Goal: Task Accomplishment & Management: Manage account settings

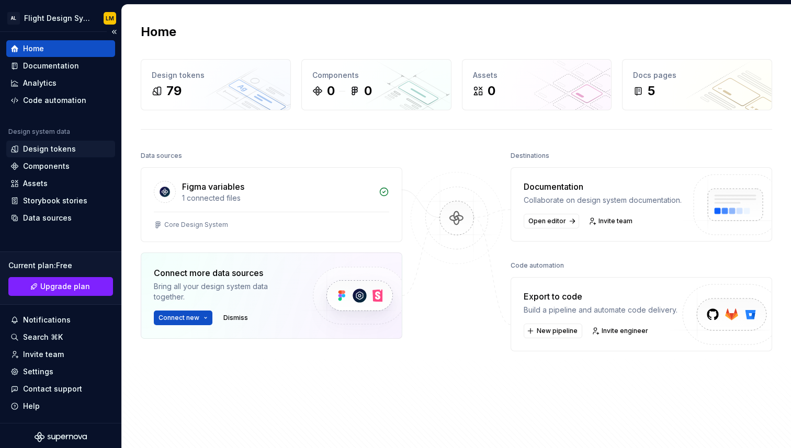
click at [65, 145] on div "Design tokens" at bounding box center [49, 149] width 53 height 10
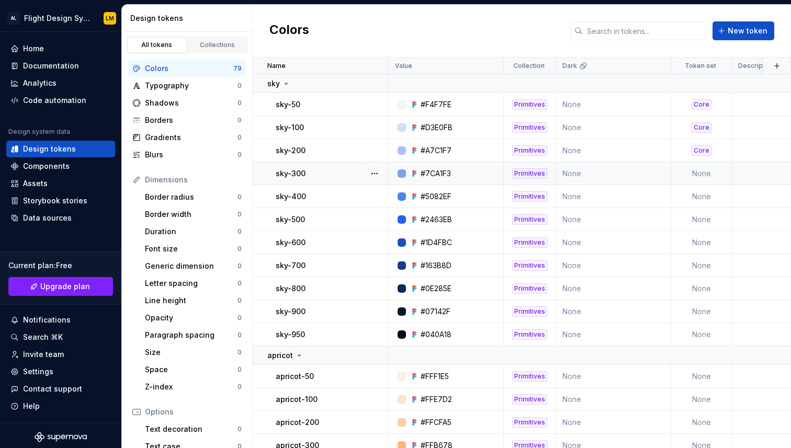
click at [725, 173] on td "None" at bounding box center [701, 173] width 61 height 23
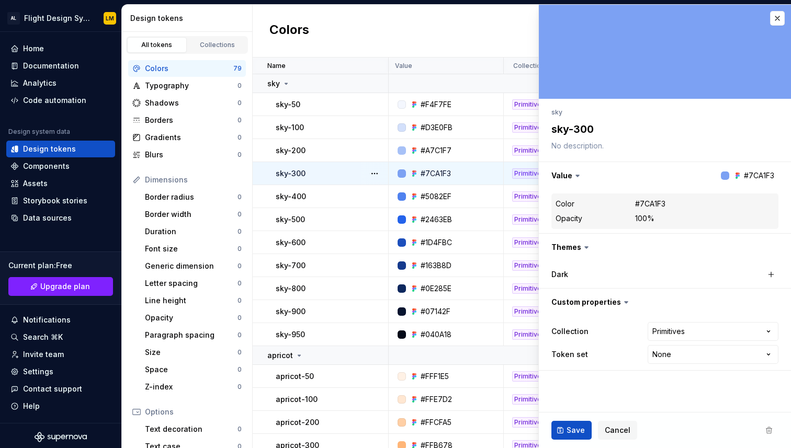
type textarea "*"
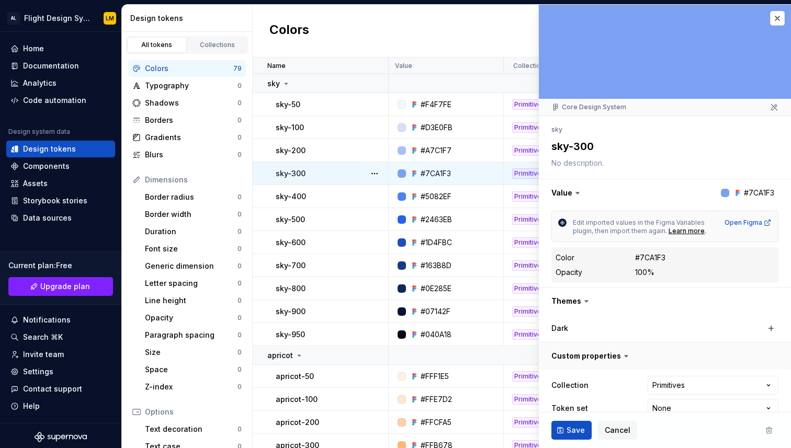
scroll to position [19, 0]
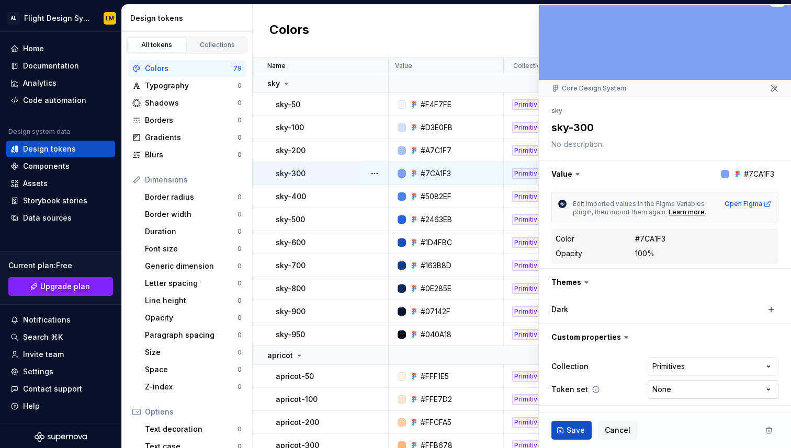
click at [682, 391] on html "AL Flight Design System LM Home Documentation Analytics Code automation Design …" at bounding box center [395, 224] width 791 height 448
select select "**********"
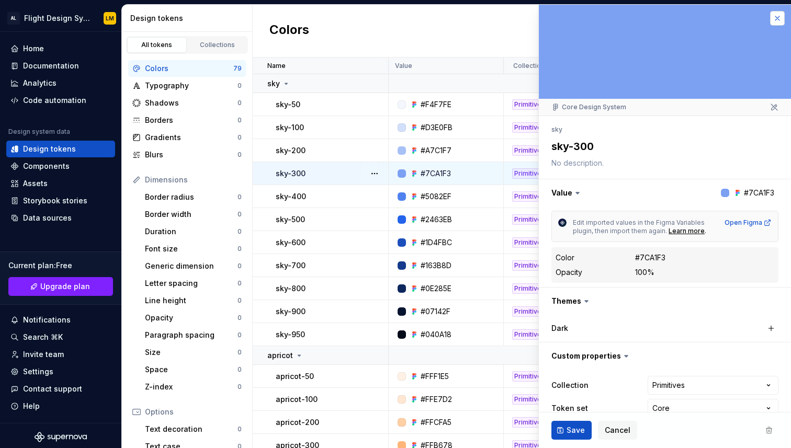
click at [775, 16] on button "button" at bounding box center [777, 18] width 15 height 15
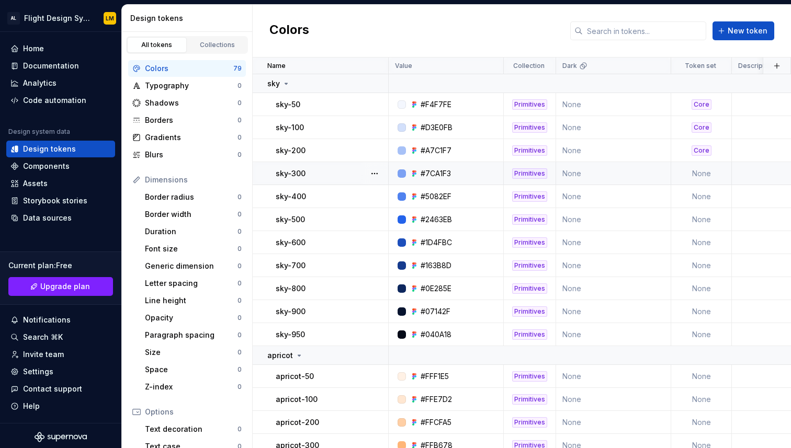
click at [693, 175] on td "None" at bounding box center [701, 173] width 61 height 23
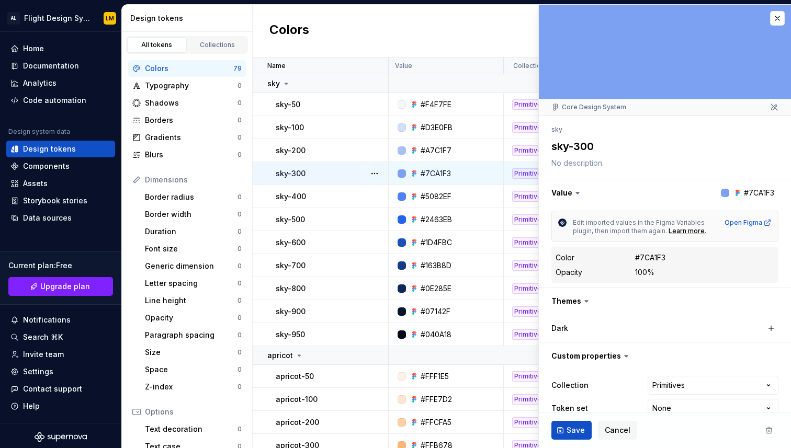
type textarea "*"
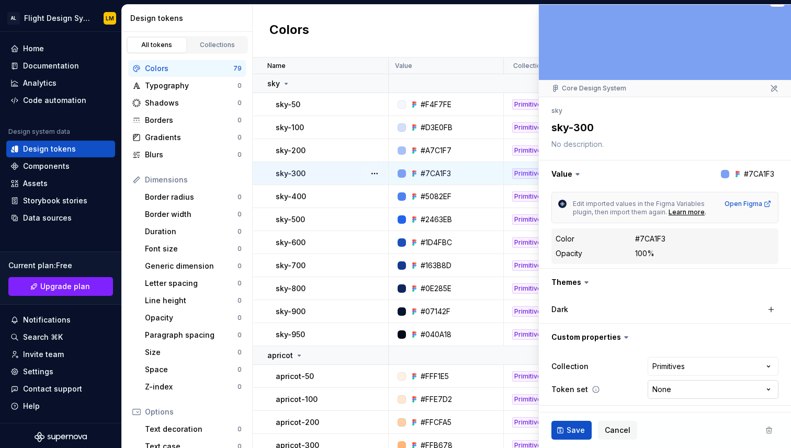
click at [668, 386] on html "AL Flight Design System LM Home Documentation Analytics Code automation Design …" at bounding box center [395, 224] width 791 height 448
select select "**********"
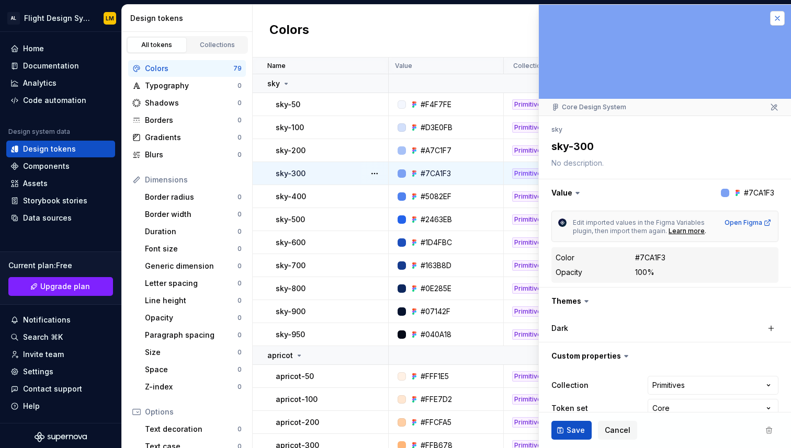
click at [777, 12] on button "button" at bounding box center [777, 18] width 15 height 15
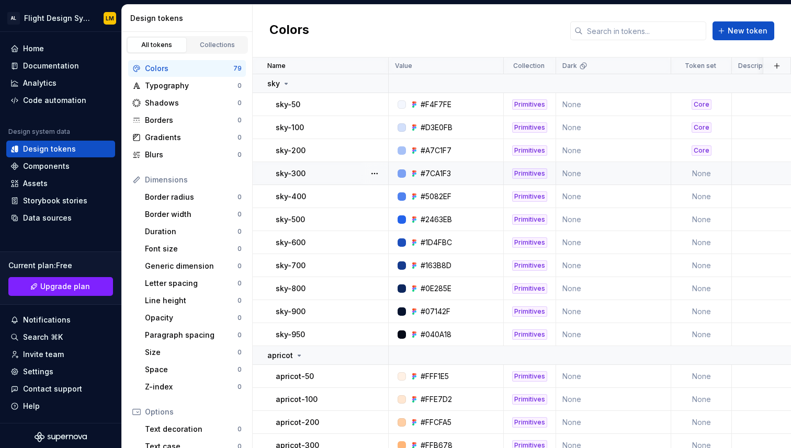
click at [704, 179] on td "None" at bounding box center [701, 173] width 61 height 23
type textarea "*"
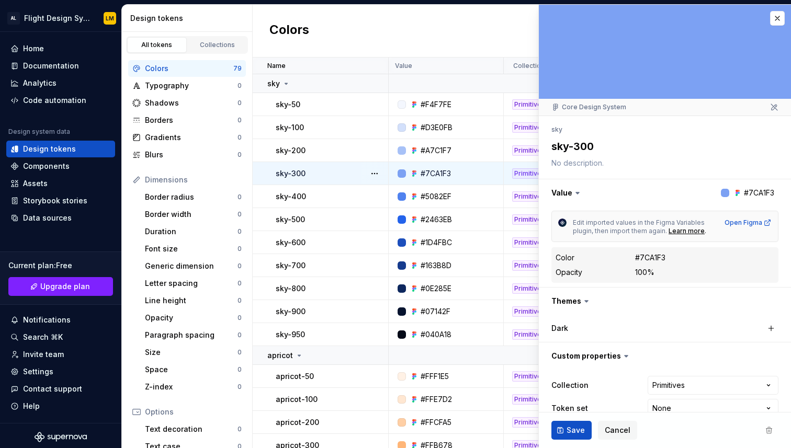
scroll to position [19, 0]
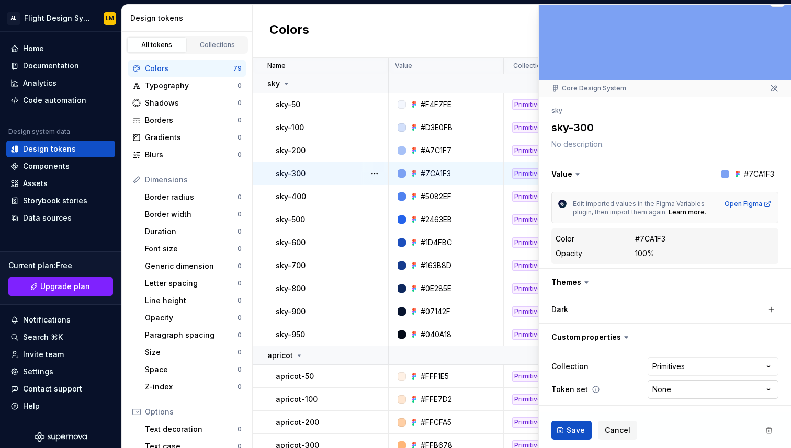
click at [695, 388] on html "AL Flight Design System LM Home Documentation Analytics Code automation Design …" at bounding box center [395, 224] width 791 height 448
select select "**********"
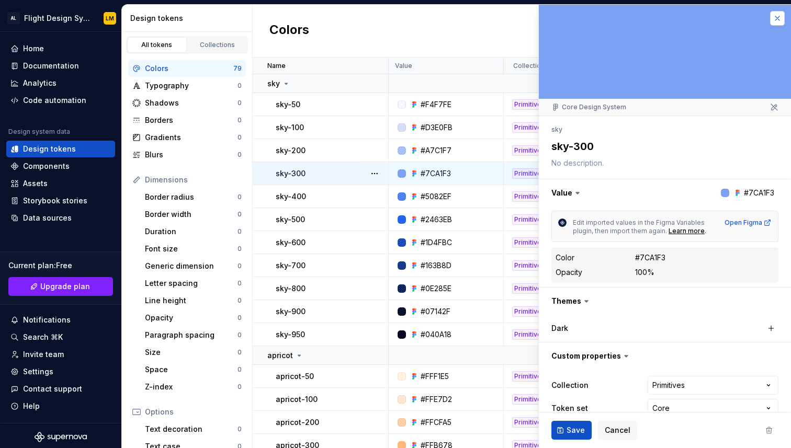
click at [776, 19] on button "button" at bounding box center [777, 18] width 15 height 15
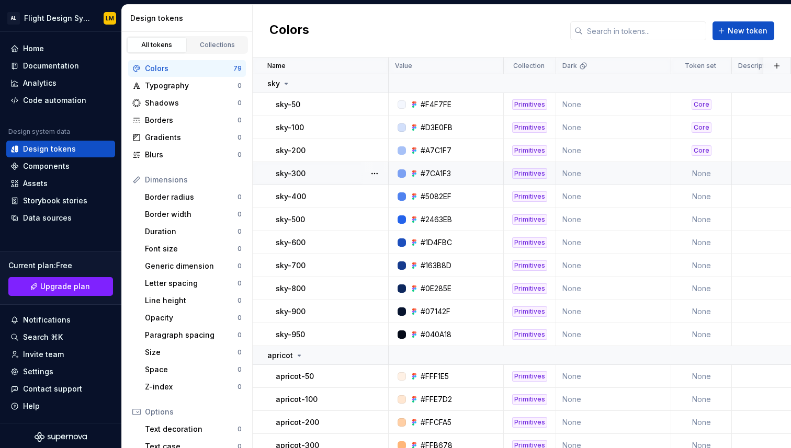
click at [710, 169] on td "None" at bounding box center [701, 173] width 61 height 23
type textarea "*"
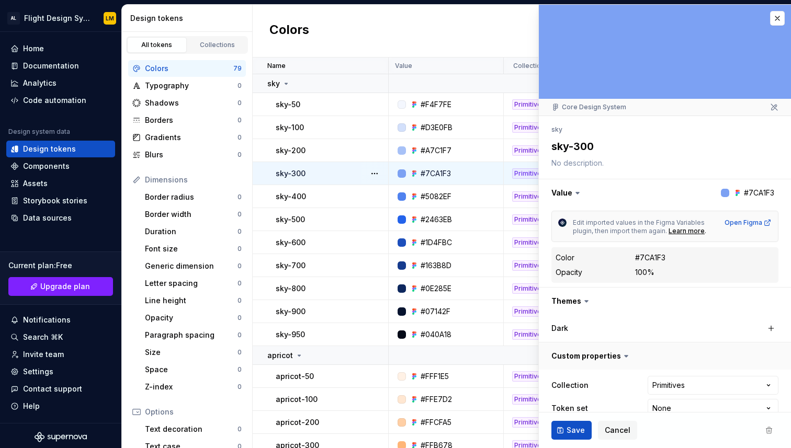
scroll to position [19, 0]
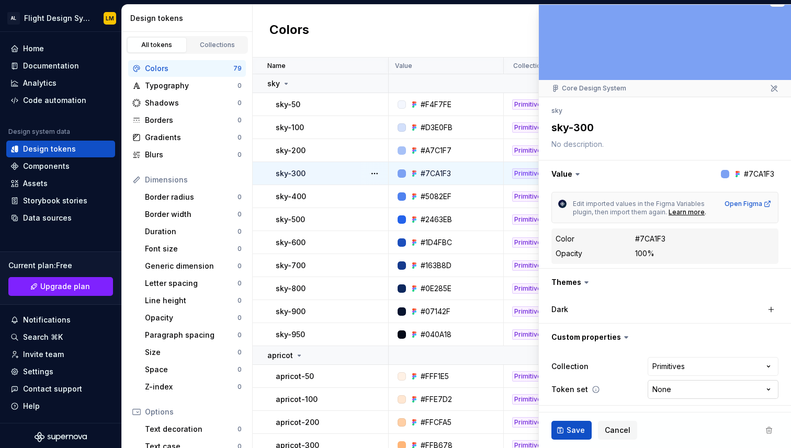
click at [679, 388] on html "AL Flight Design System LM Home Documentation Analytics Code automation Design …" at bounding box center [395, 224] width 791 height 448
select select "**********"
click at [578, 429] on span "Save" at bounding box center [576, 430] width 18 height 10
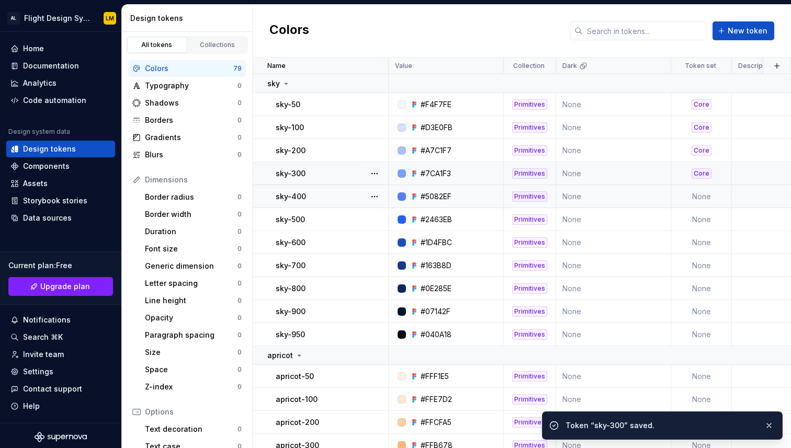
click at [702, 190] on td "None" at bounding box center [701, 196] width 61 height 23
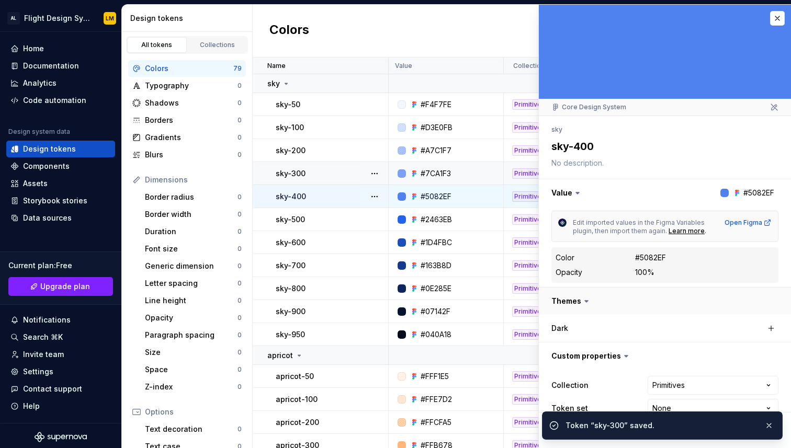
scroll to position [19, 0]
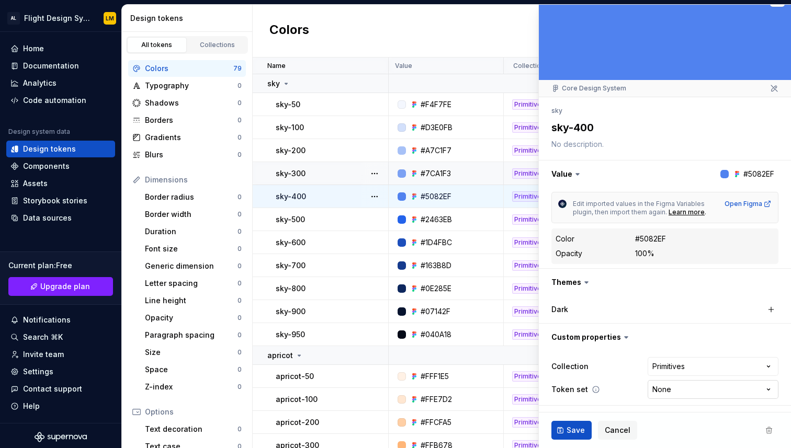
click at [667, 390] on html "AL Flight Design System LM Home Documentation Analytics Code automation Design …" at bounding box center [395, 224] width 791 height 448
type textarea "*"
select select "**********"
click at [572, 433] on span "Save" at bounding box center [576, 430] width 18 height 10
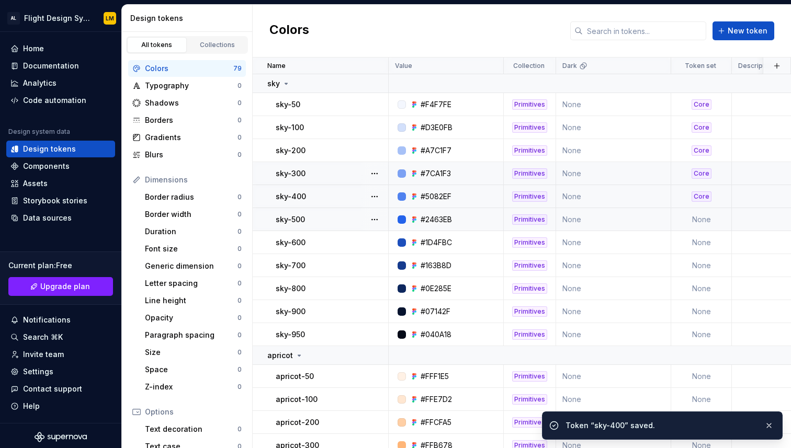
click at [710, 222] on td "None" at bounding box center [701, 219] width 61 height 23
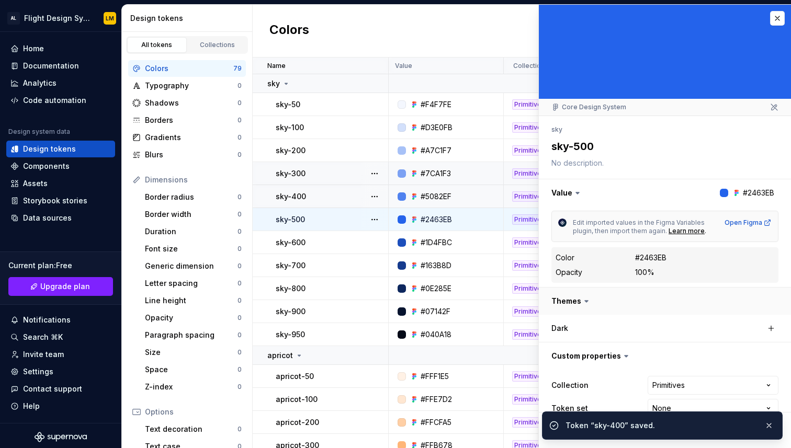
scroll to position [19, 0]
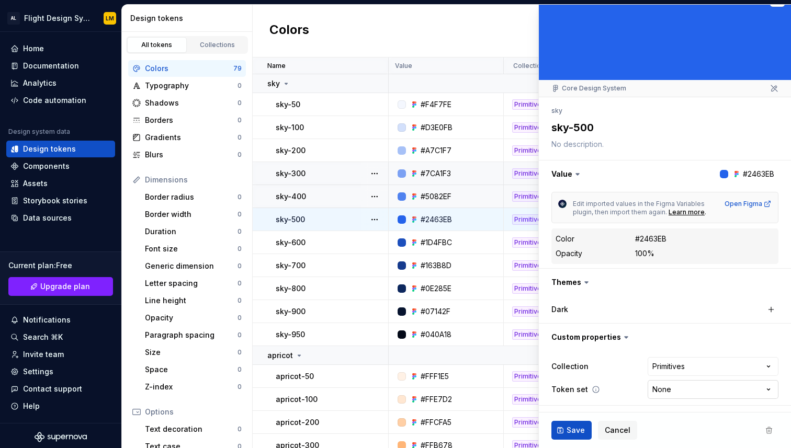
type textarea "*"
click at [664, 392] on html "AL Flight Design System LM Home Documentation Analytics Code automation Design …" at bounding box center [395, 224] width 791 height 448
select select "**********"
click at [574, 430] on span "Save" at bounding box center [576, 430] width 18 height 10
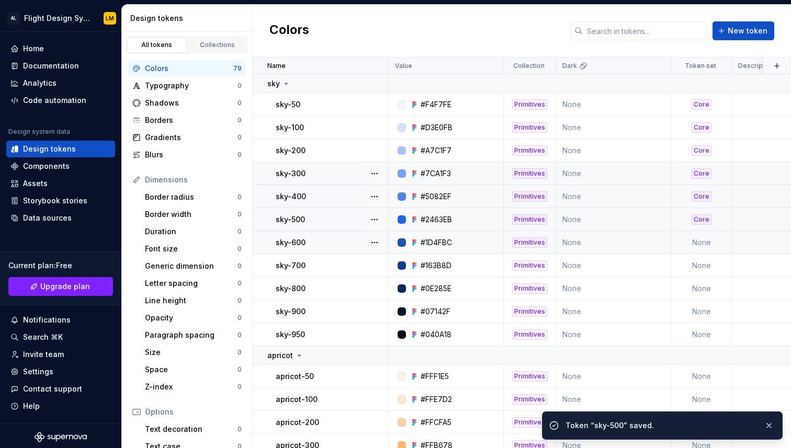
click at [704, 236] on td "None" at bounding box center [701, 242] width 61 height 23
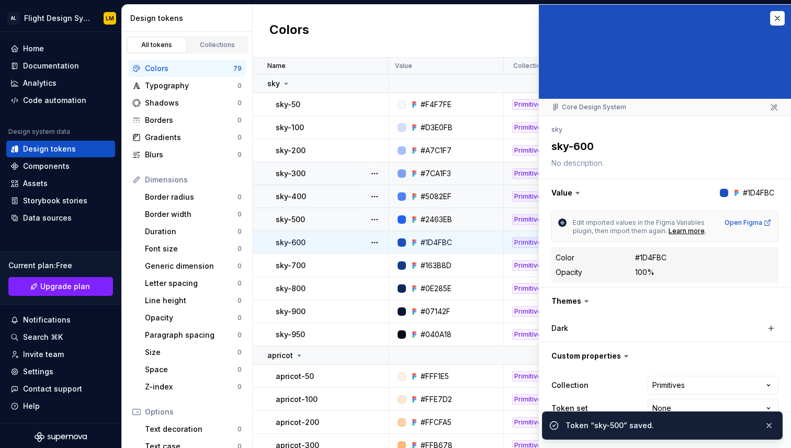
scroll to position [19, 0]
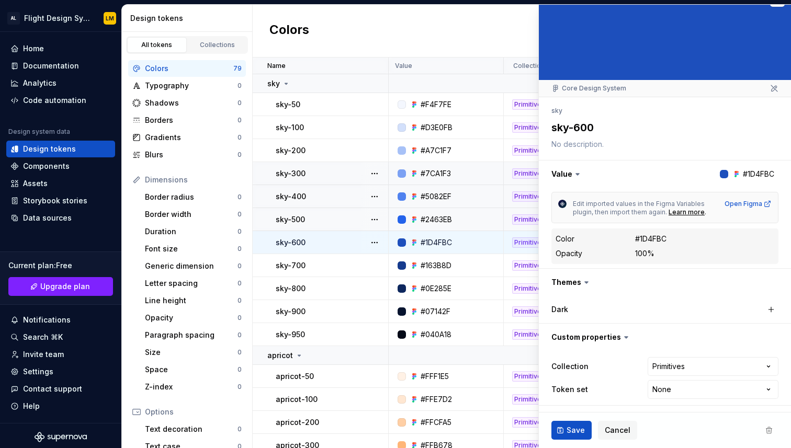
click at [679, 399] on div "**********" at bounding box center [664, 378] width 227 height 46
click at [679, 390] on html "AL Flight Design System LM Home Documentation Analytics Code automation Design …" at bounding box center [395, 224] width 791 height 448
type textarea "*"
select select "**********"
click at [563, 425] on button "Save" at bounding box center [571, 430] width 40 height 19
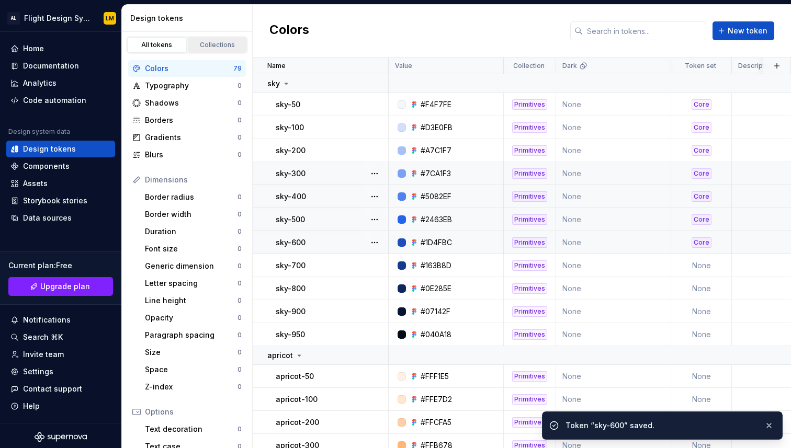
click at [236, 46] on div "Collections" at bounding box center [217, 45] width 52 height 8
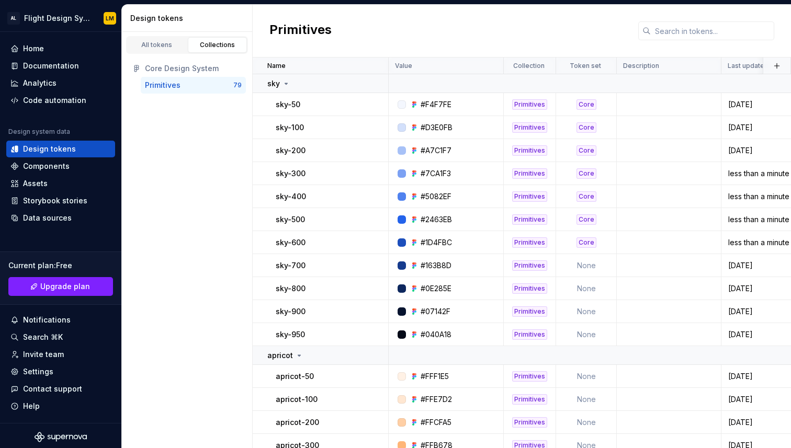
click at [190, 89] on div "Primitives" at bounding box center [189, 85] width 88 height 10
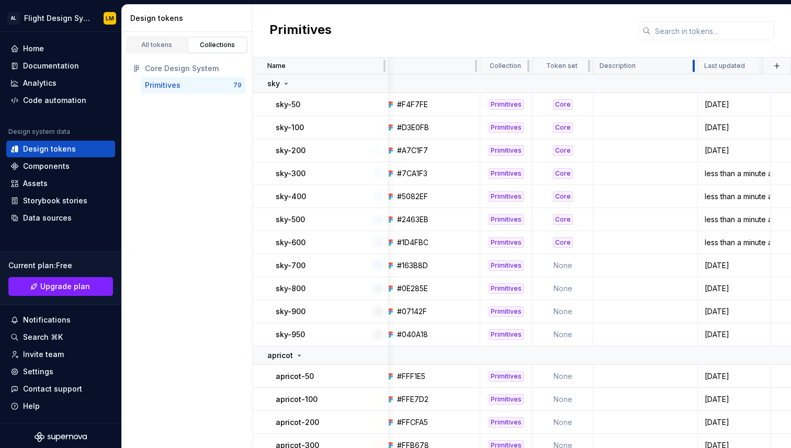
scroll to position [0, 25]
click at [565, 65] on icon at bounding box center [564, 66] width 8 height 8
click at [574, 65] on html "AL Flight Design System LM Home Documentation Analytics Code automation Design …" at bounding box center [395, 224] width 791 height 448
click at [584, 84] on icon at bounding box center [582, 86] width 8 height 8
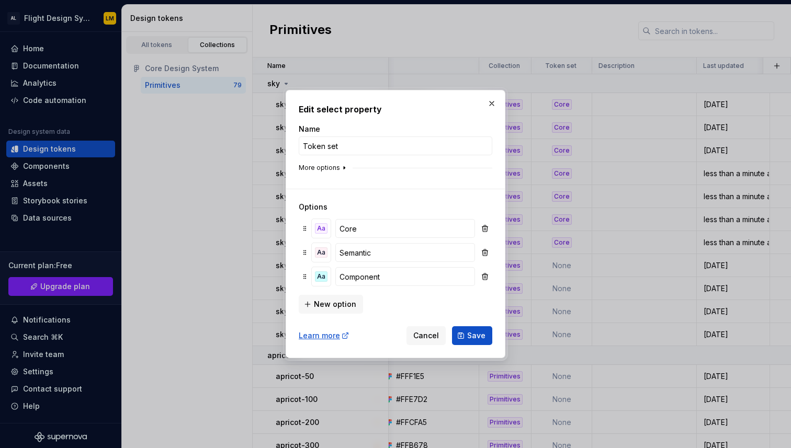
click at [331, 166] on button "More options" at bounding box center [324, 168] width 50 height 8
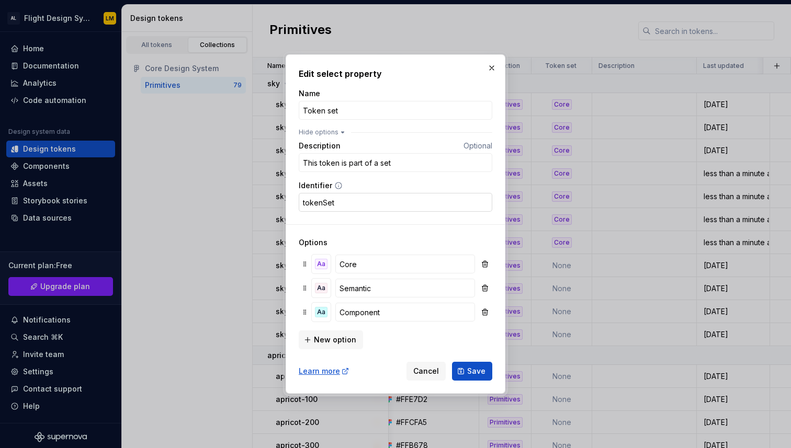
click at [377, 209] on input "tokenSet" at bounding box center [396, 202] width 194 height 19
click at [428, 375] on span "Cancel" at bounding box center [426, 371] width 26 height 10
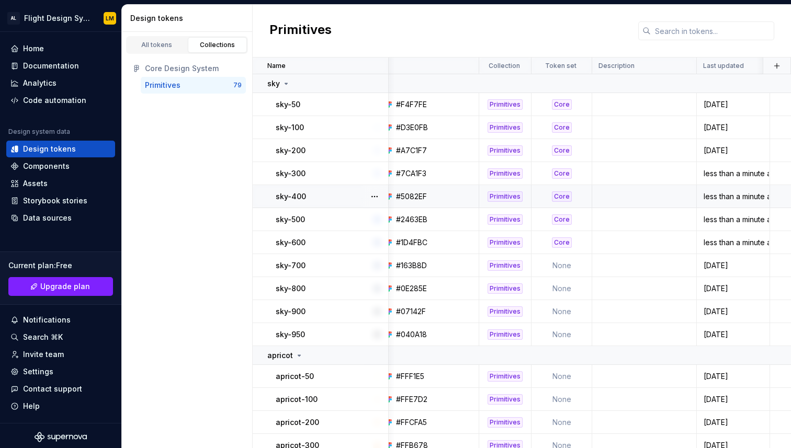
scroll to position [0, 0]
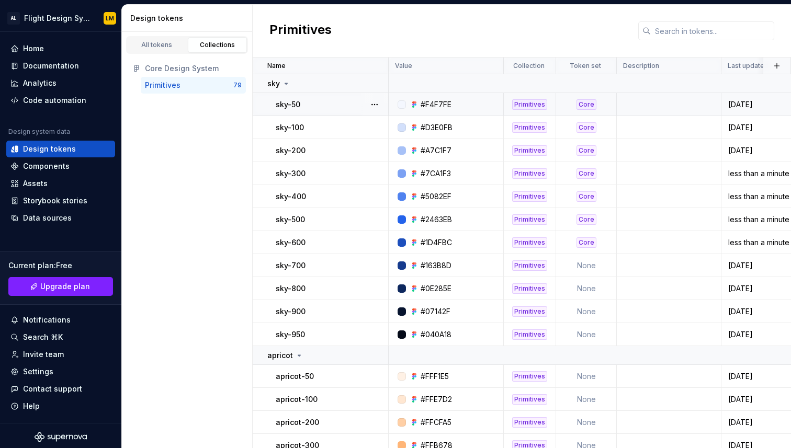
click at [640, 99] on td at bounding box center [669, 104] width 105 height 23
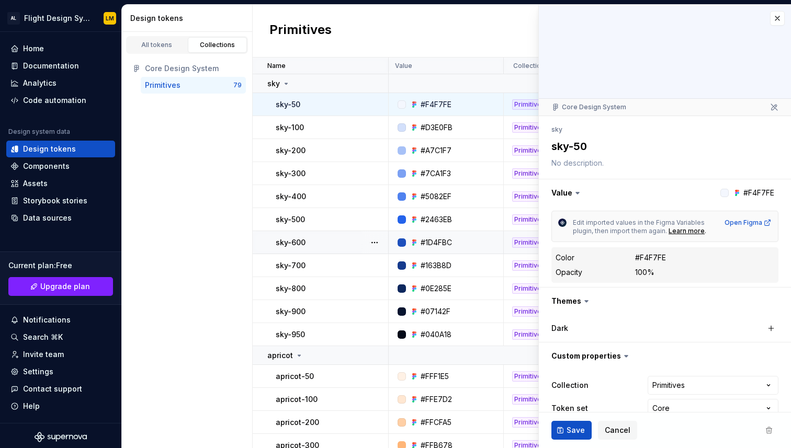
click at [774, 107] on icon at bounding box center [774, 107] width 8 height 8
click at [776, 10] on div at bounding box center [665, 52] width 252 height 94
click at [776, 22] on button "button" at bounding box center [777, 18] width 15 height 15
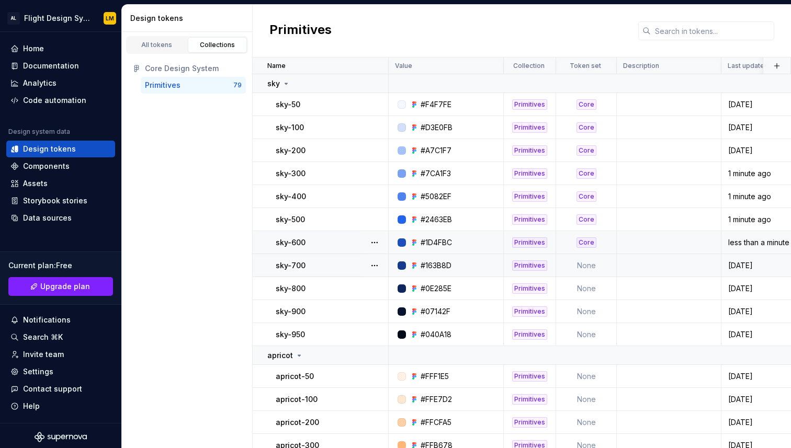
click at [584, 266] on td "None" at bounding box center [586, 265] width 61 height 23
type textarea "*"
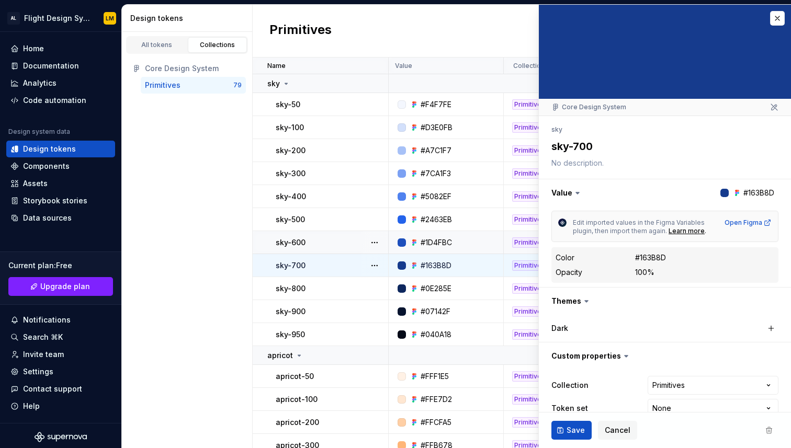
scroll to position [19, 0]
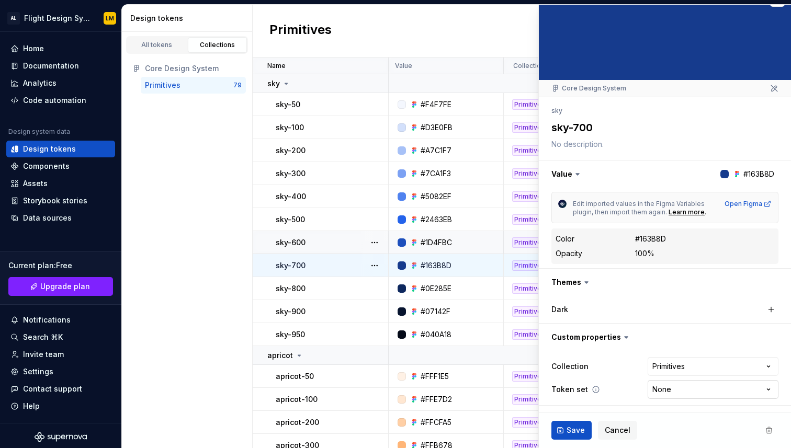
click at [668, 395] on html "AL Flight Design System LM Home Documentation Analytics Code automation Design …" at bounding box center [395, 224] width 791 height 448
select select "**********"
click at [576, 428] on span "Save" at bounding box center [576, 430] width 18 height 10
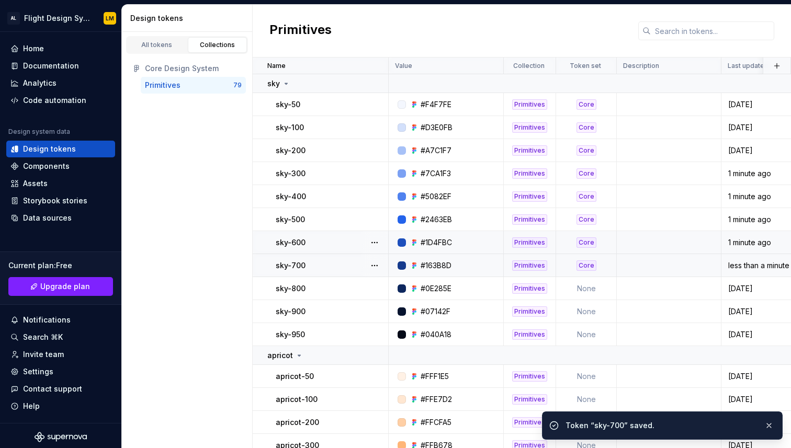
click at [526, 274] on td "Primitives" at bounding box center [530, 265] width 52 height 23
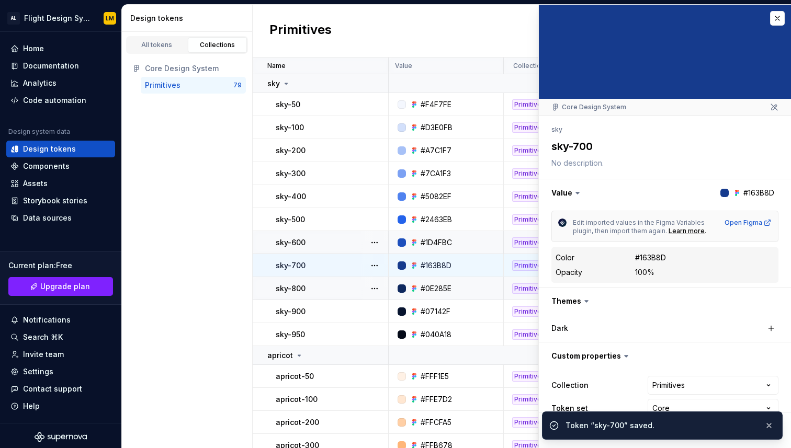
click at [501, 289] on div "#0E285E" at bounding box center [448, 289] width 107 height 10
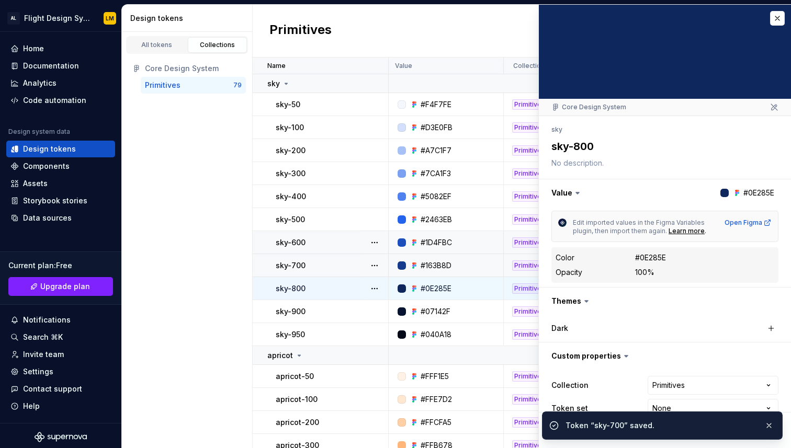
click at [454, 281] on td "#0E285E" at bounding box center [446, 288] width 115 height 23
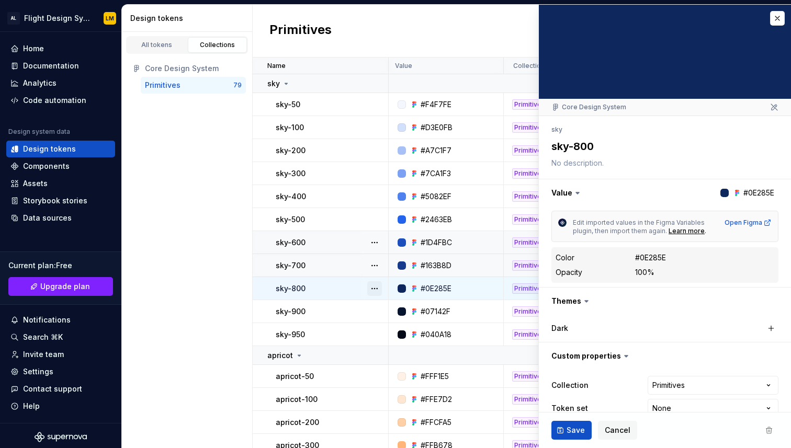
click at [376, 287] on button "button" at bounding box center [374, 288] width 15 height 15
click at [389, 310] on div "Open detail" at bounding box center [421, 309] width 68 height 10
type textarea "*"
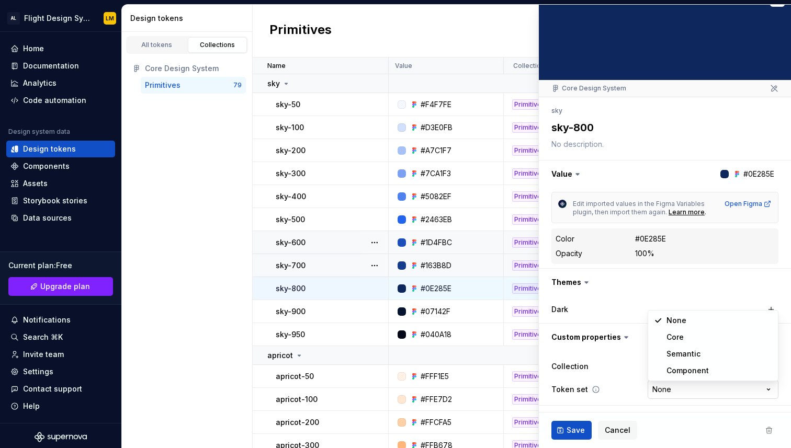
click at [670, 389] on html "AL Flight Design System LM Home Documentation Analytics Code automation Design …" at bounding box center [395, 224] width 791 height 448
select select "**********"
click at [580, 433] on span "Save" at bounding box center [576, 430] width 18 height 10
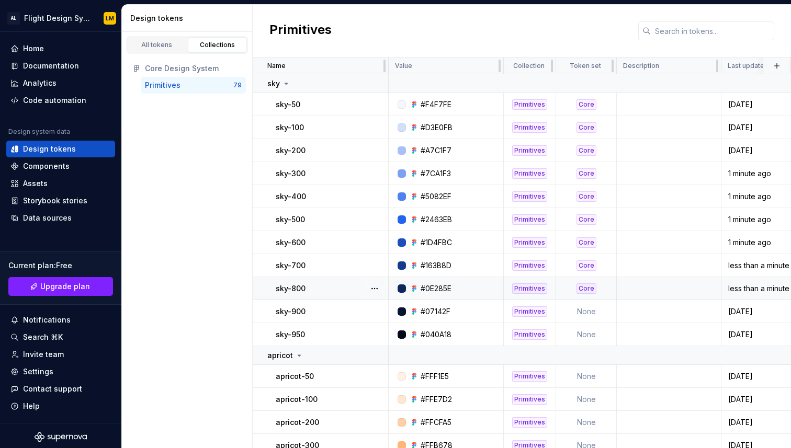
click at [600, 300] on td "Core" at bounding box center [586, 288] width 61 height 23
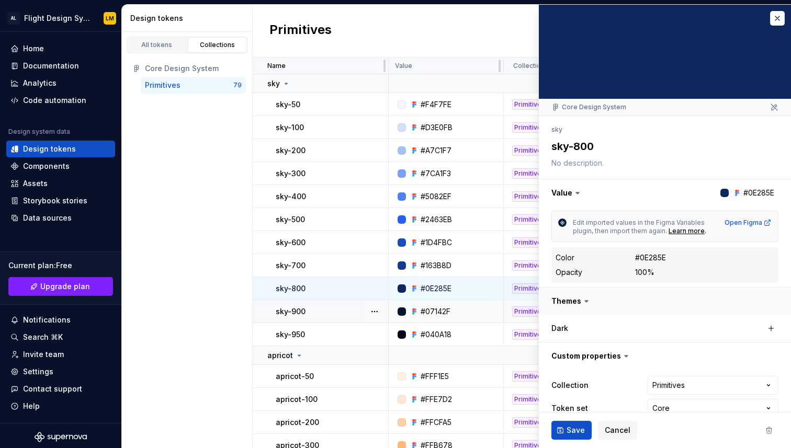
drag, startPoint x: 599, startPoint y: 301, endPoint x: 595, endPoint y: 311, distance: 10.8
click at [595, 311] on button "button" at bounding box center [665, 301] width 252 height 27
click at [777, 13] on button "button" at bounding box center [777, 18] width 15 height 15
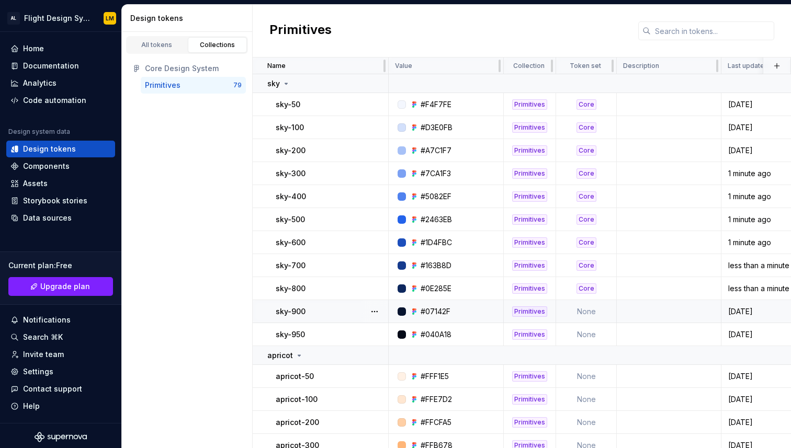
click at [593, 322] on td "None" at bounding box center [586, 311] width 61 height 23
type textarea "*"
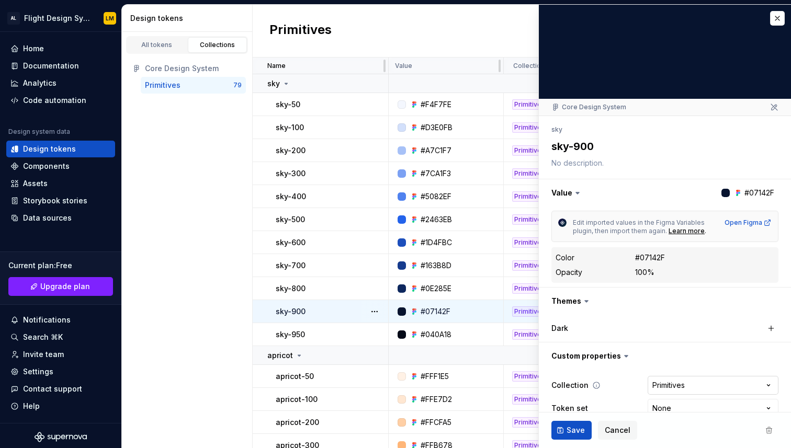
scroll to position [19, 0]
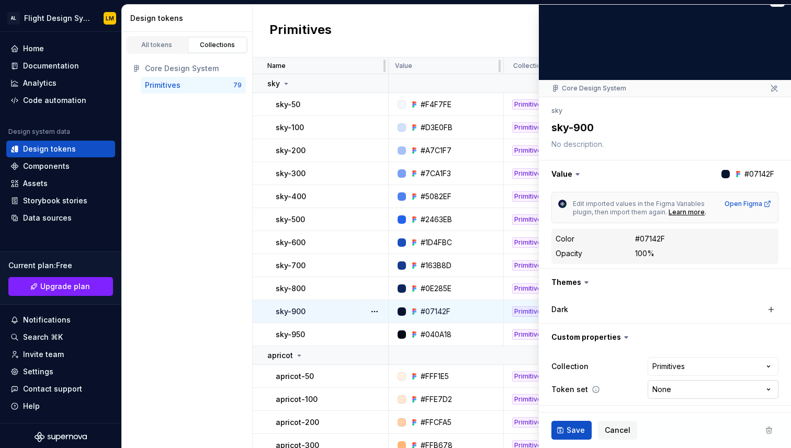
click at [666, 392] on html "AL Flight Design System LM Home Documentation Analytics Code automation Design …" at bounding box center [395, 224] width 791 height 448
select select "**********"
click at [575, 433] on span "Save" at bounding box center [576, 430] width 18 height 10
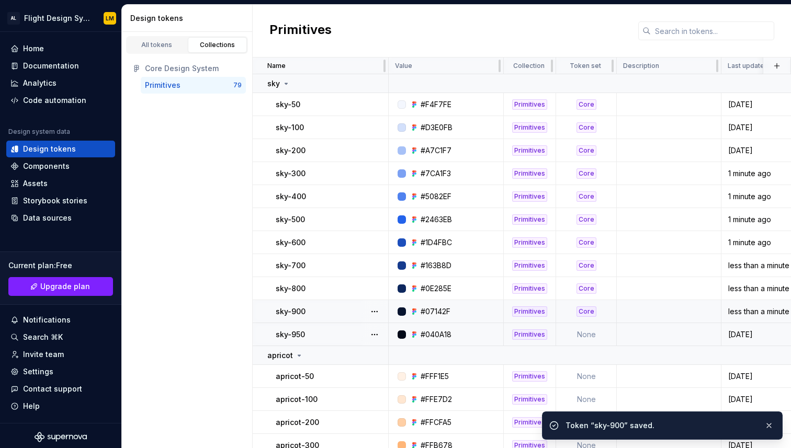
click at [582, 332] on td "None" at bounding box center [586, 334] width 61 height 23
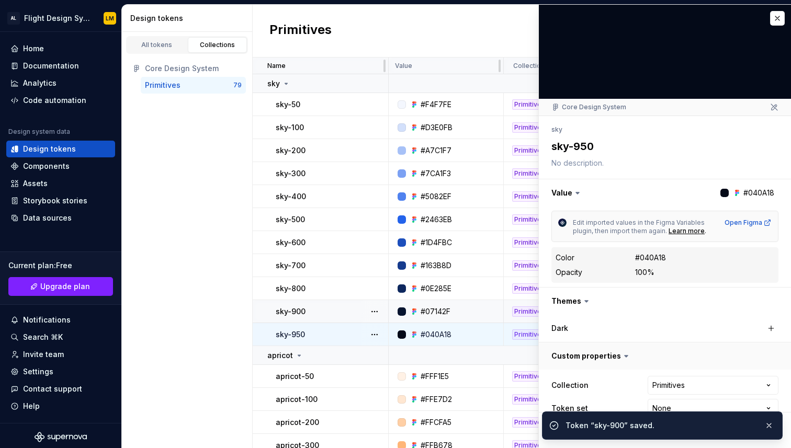
scroll to position [19, 0]
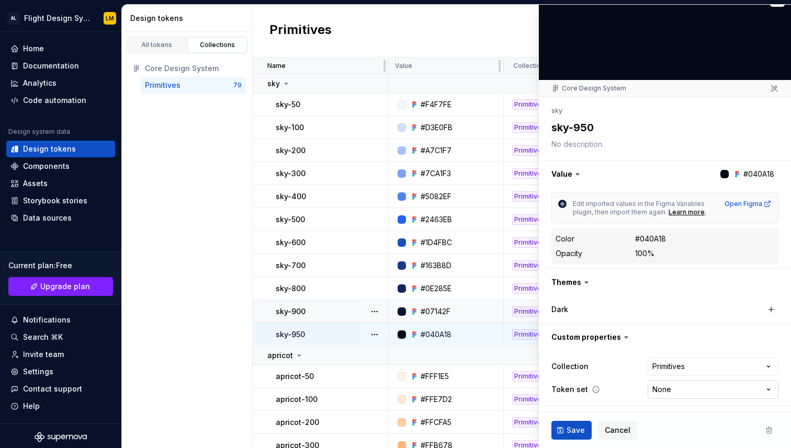
type textarea "*"
click at [669, 385] on html "AL Flight Design System LM Home Documentation Analytics Code automation Design …" at bounding box center [395, 224] width 791 height 448
select select "**********"
click at [586, 426] on button "Save" at bounding box center [571, 430] width 40 height 19
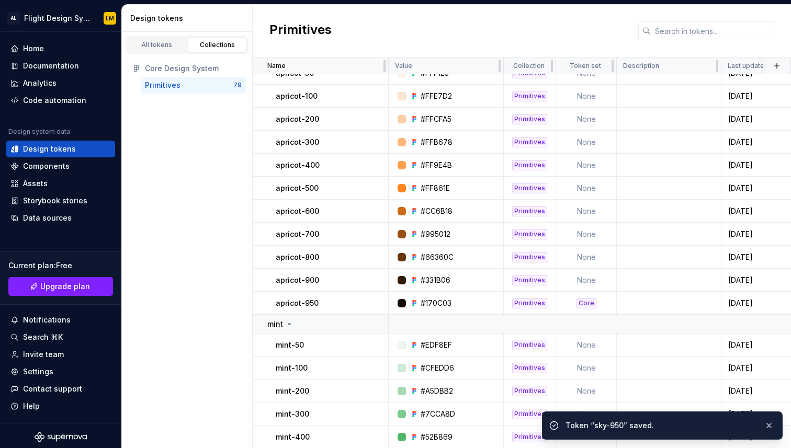
scroll to position [259, 0]
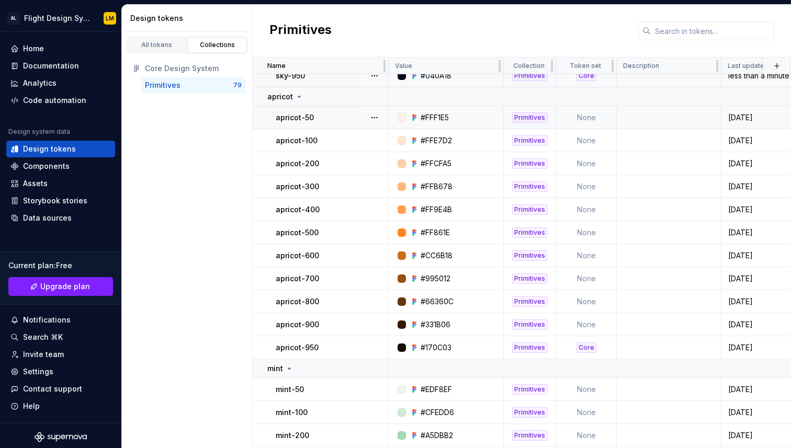
click at [591, 117] on td "None" at bounding box center [586, 117] width 61 height 23
type textarea "*"
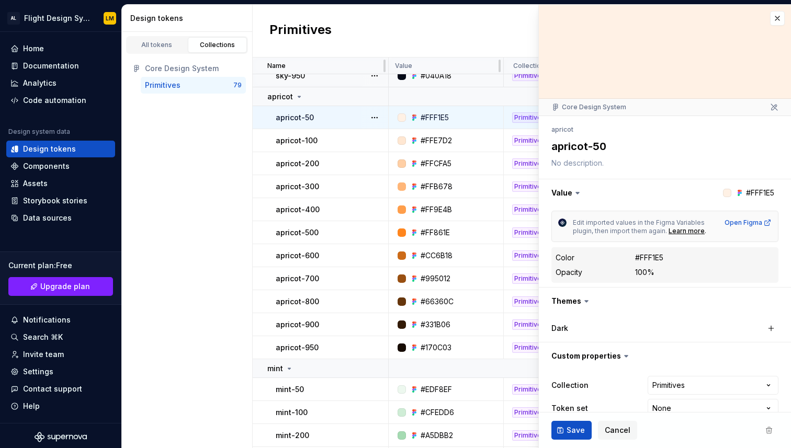
scroll to position [19, 0]
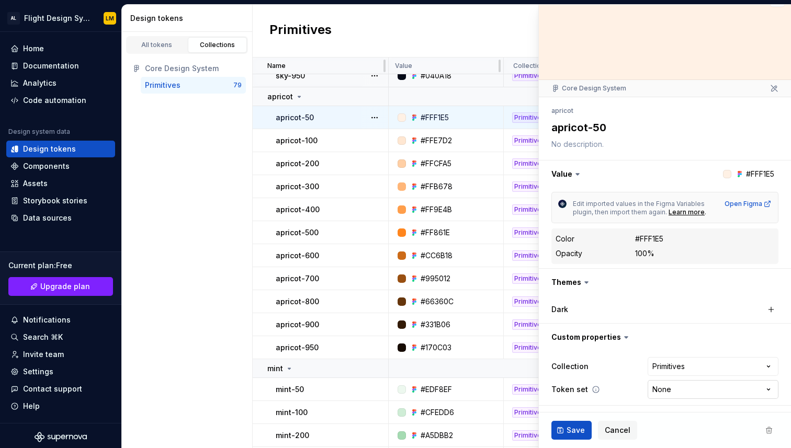
click at [671, 386] on html "AL Flight Design System LM Home Documentation Analytics Code automation Design …" at bounding box center [395, 224] width 791 height 448
select select "**********"
click at [573, 428] on span "Save" at bounding box center [576, 430] width 18 height 10
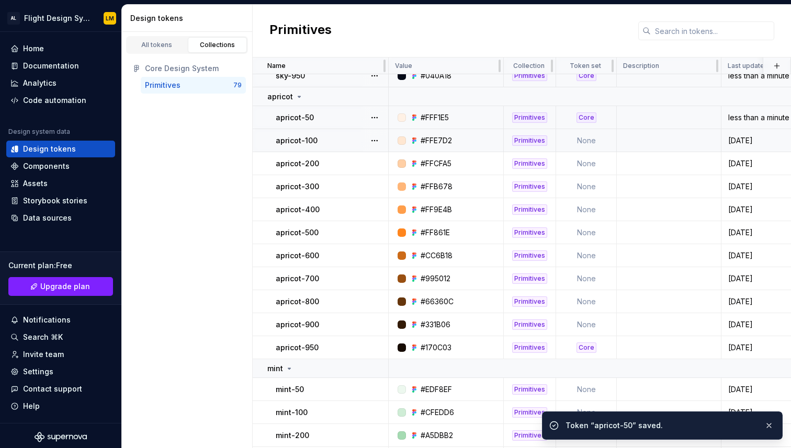
click at [598, 143] on td "None" at bounding box center [586, 140] width 61 height 23
type textarea "*"
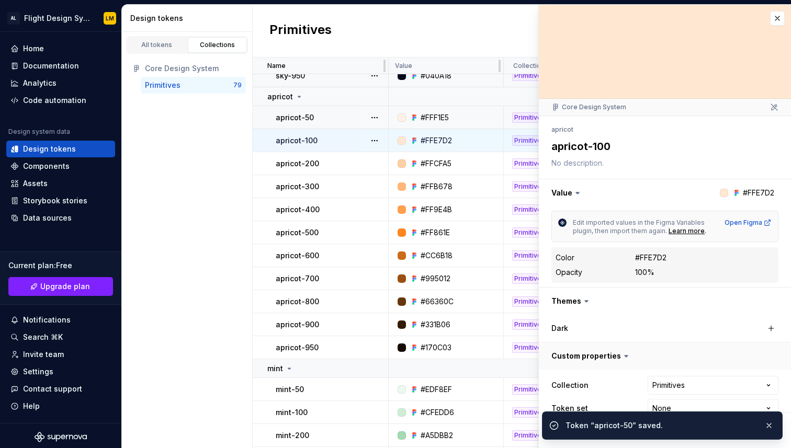
scroll to position [19, 0]
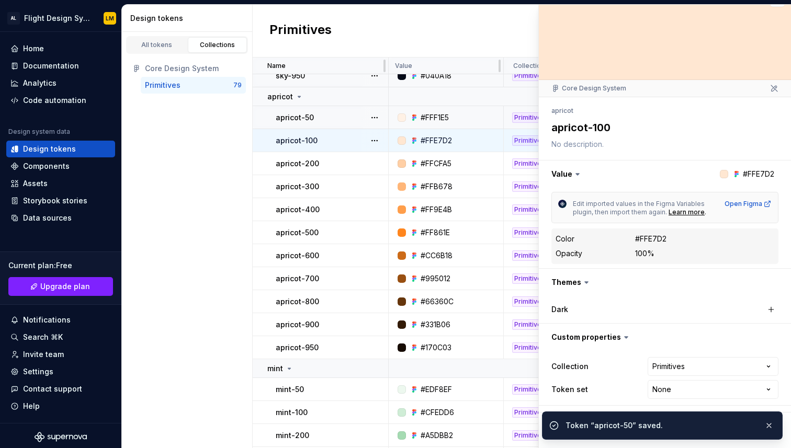
click at [666, 402] on ul "Token “apricot-50” saved." at bounding box center [662, 423] width 257 height 49
click at [666, 392] on html "AL Flight Design System LM Home Documentation Analytics Code automation Design …" at bounding box center [395, 224] width 791 height 448
select select "**********"
click at [771, 422] on button "button" at bounding box center [769, 426] width 14 height 15
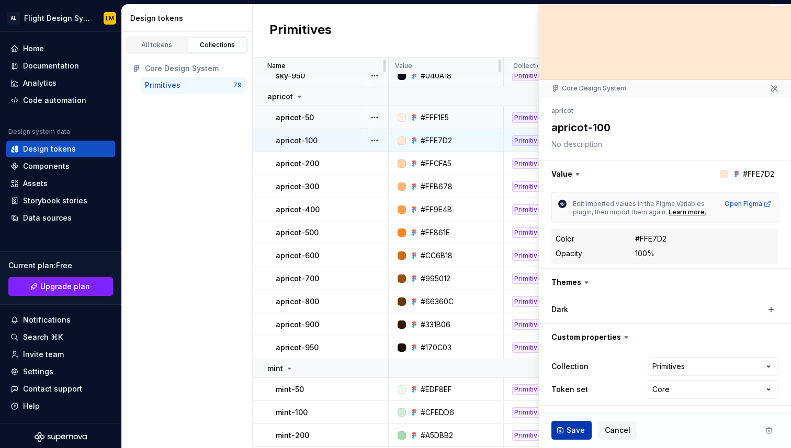
click at [573, 428] on span "Save" at bounding box center [576, 430] width 18 height 10
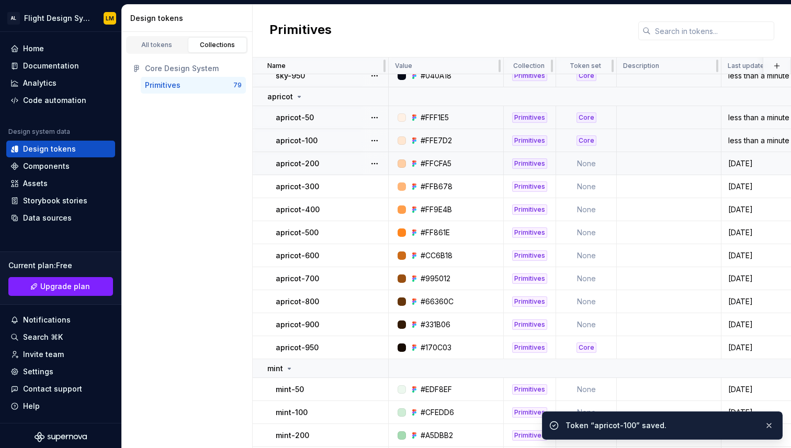
click at [604, 164] on td "None" at bounding box center [586, 163] width 61 height 23
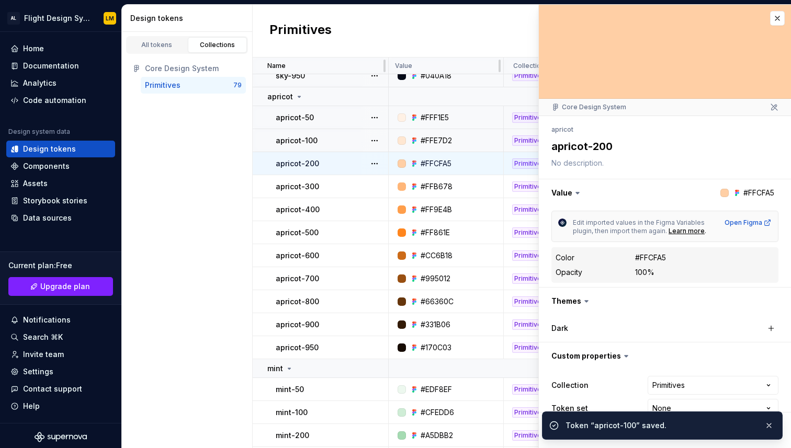
scroll to position [10, 0]
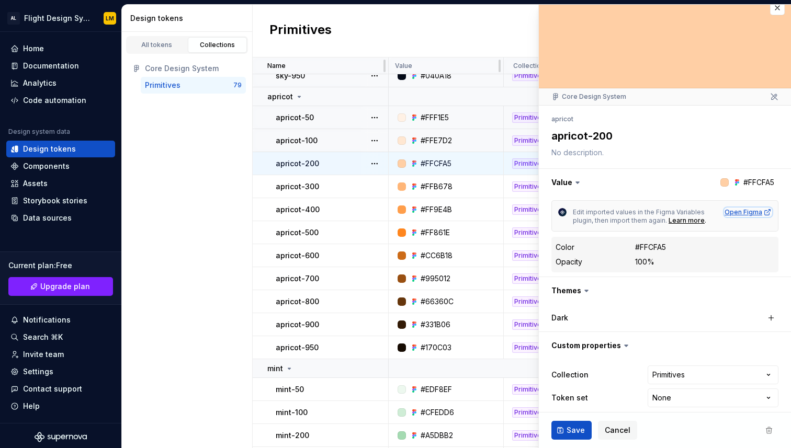
click at [737, 210] on div "Open Figma" at bounding box center [748, 212] width 47 height 8
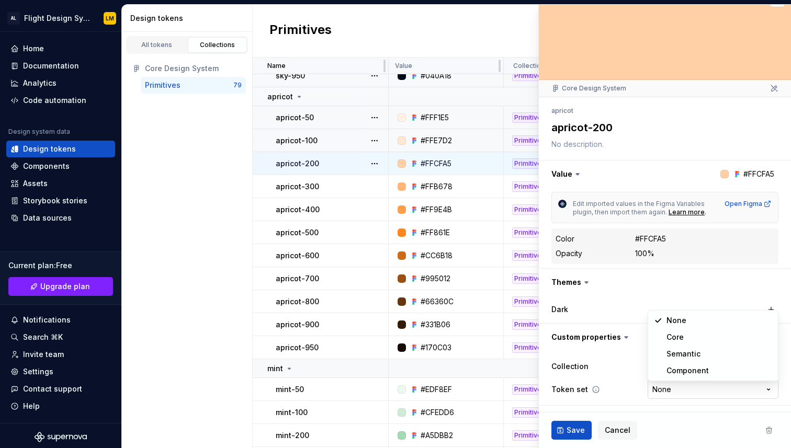
click at [670, 386] on html "AL Flight Design System LM Home Documentation Analytics Code automation Design …" at bounding box center [395, 224] width 791 height 448
click at [615, 380] on html "AL Flight Design System LM Home Documentation Analytics Code automation Design …" at bounding box center [395, 224] width 791 height 448
click at [658, 375] on html "AL Flight Design System LM Home Documentation Analytics Code automation Design …" at bounding box center [395, 224] width 791 height 448
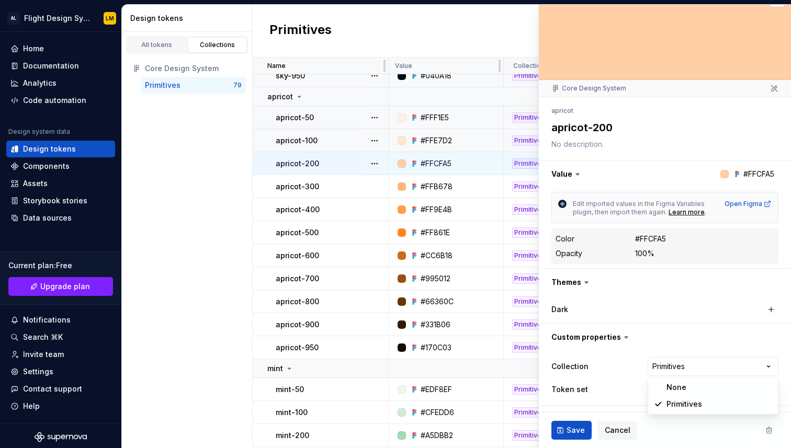
click at [621, 372] on html "AL Flight Design System LM Home Documentation Analytics Code automation Design …" at bounding box center [395, 224] width 791 height 448
click at [674, 394] on html "AL Flight Design System LM Home Documentation Analytics Code automation Design …" at bounding box center [395, 224] width 791 height 448
click at [626, 374] on html "AL Flight Design System LM Home Documentation Analytics Code automation Design …" at bounding box center [395, 224] width 791 height 448
click at [197, 150] on div "All tokens Collections Core Design System Primitives 79" at bounding box center [187, 240] width 131 height 416
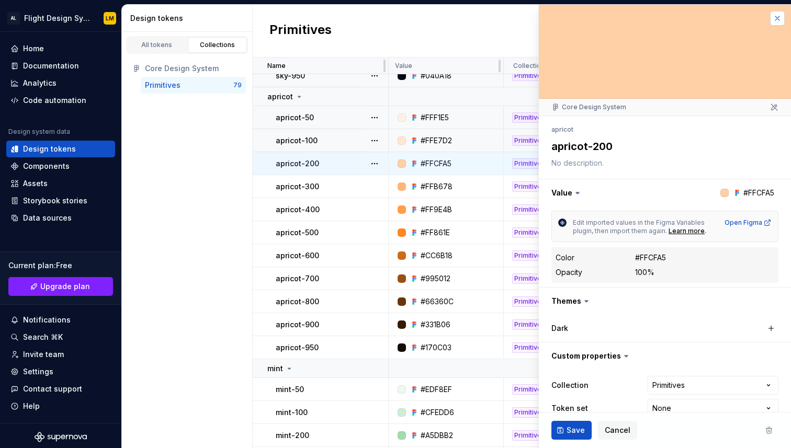
click at [781, 15] on button "button" at bounding box center [777, 18] width 15 height 15
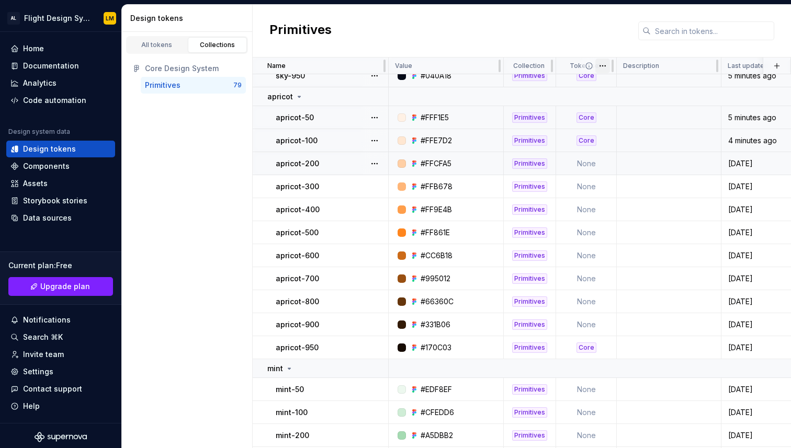
click at [604, 65] on html "AL Flight Design System LM Home Documentation Analytics Code automation Design …" at bounding box center [395, 224] width 791 height 448
click at [465, 35] on html "AL Flight Design System LM Home Documentation Analytics Code automation Design …" at bounding box center [395, 224] width 791 height 448
click at [584, 157] on td "None" at bounding box center [586, 163] width 61 height 23
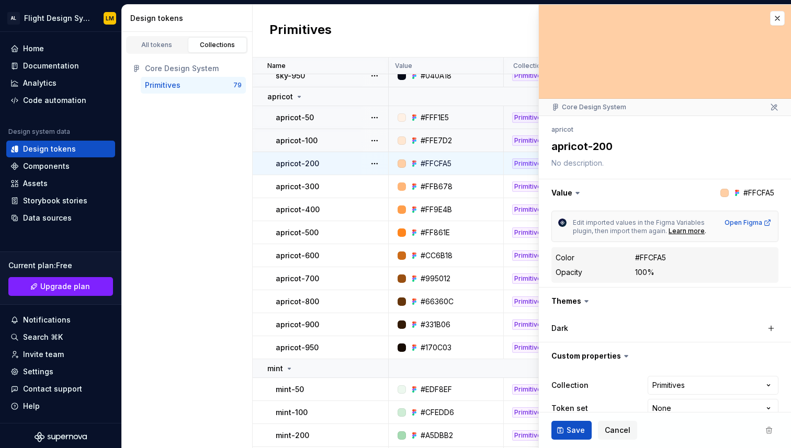
click at [584, 157] on textarea at bounding box center [662, 163] width 227 height 15
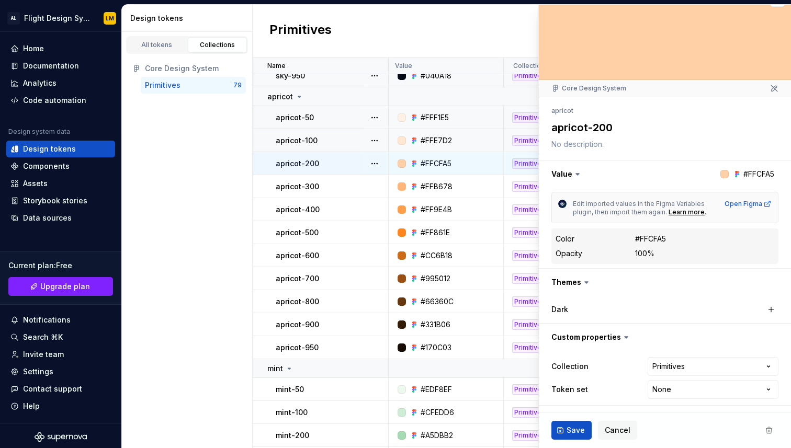
type textarea "*"
click at [672, 396] on html "AL Flight Design System LM Home Documentation Analytics Code automation Design …" at bounding box center [395, 224] width 791 height 448
click at [614, 382] on html "AL Flight Design System LM Home Documentation Analytics Code automation Design …" at bounding box center [395, 224] width 791 height 448
click at [664, 399] on div "**********" at bounding box center [664, 378] width 227 height 46
click at [662, 389] on html "AL Flight Design System LM Home Documentation Analytics Code automation Design …" at bounding box center [395, 224] width 791 height 448
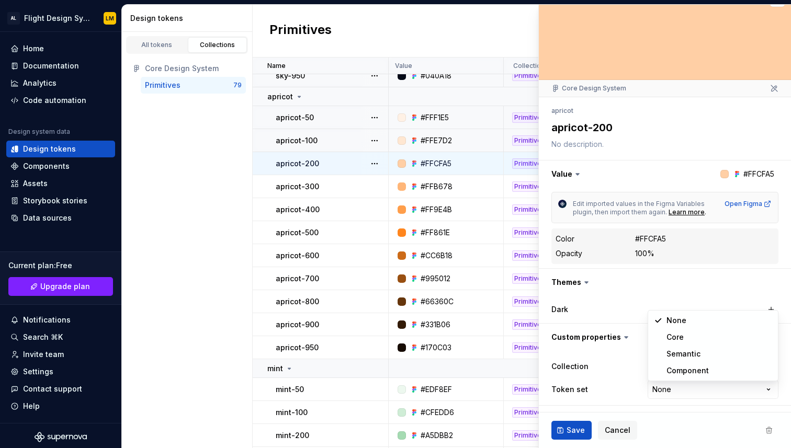
click at [624, 371] on html "AL Flight Design System LM Home Documentation Analytics Code automation Design …" at bounding box center [395, 224] width 791 height 448
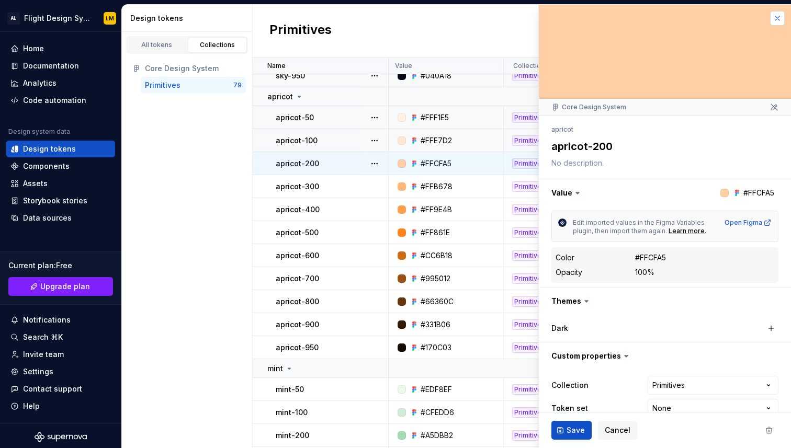
click at [773, 18] on button "button" at bounding box center [777, 18] width 15 height 15
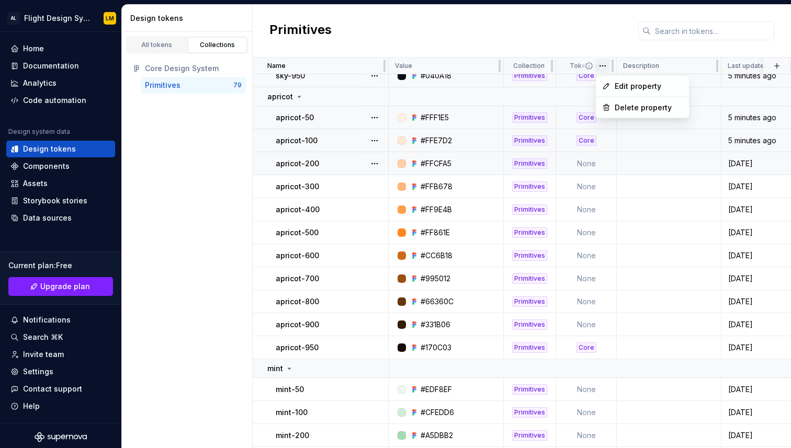
click at [602, 59] on html "AL Flight Design System LM Home Documentation Analytics Code automation Design …" at bounding box center [395, 224] width 791 height 448
click at [621, 107] on div "Delete property" at bounding box center [649, 108] width 68 height 10
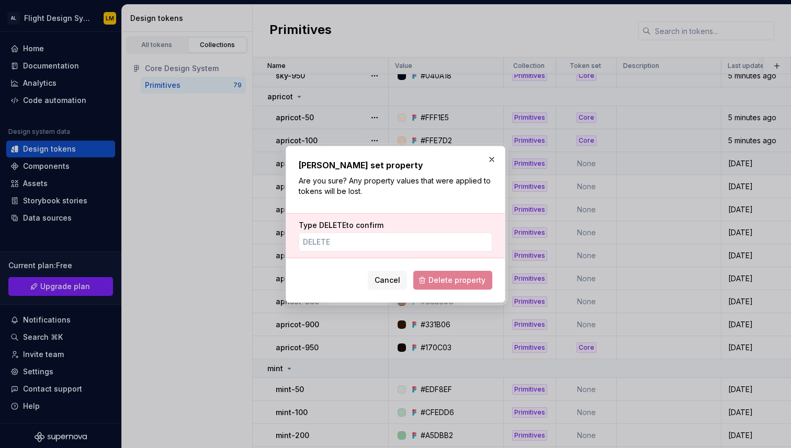
click at [444, 253] on div "Type DELETE to confirm" at bounding box center [395, 235] width 219 height 45
click at [444, 248] on input "Type DELETE to confirm" at bounding box center [396, 242] width 194 height 19
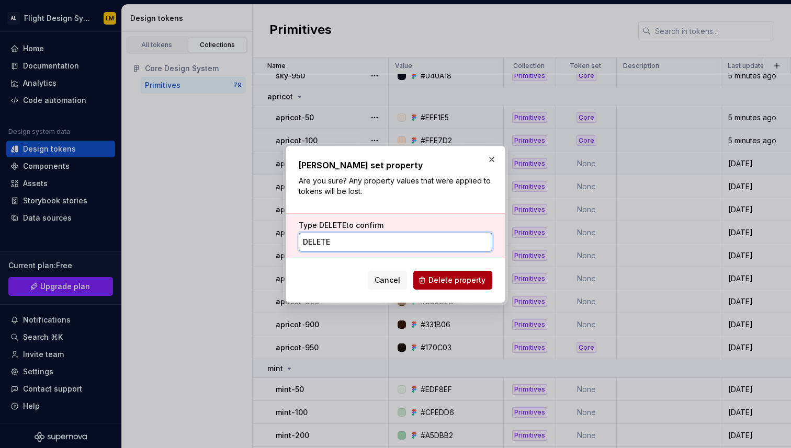
type input "DELETE"
click at [439, 284] on span "Delete property" at bounding box center [456, 280] width 57 height 10
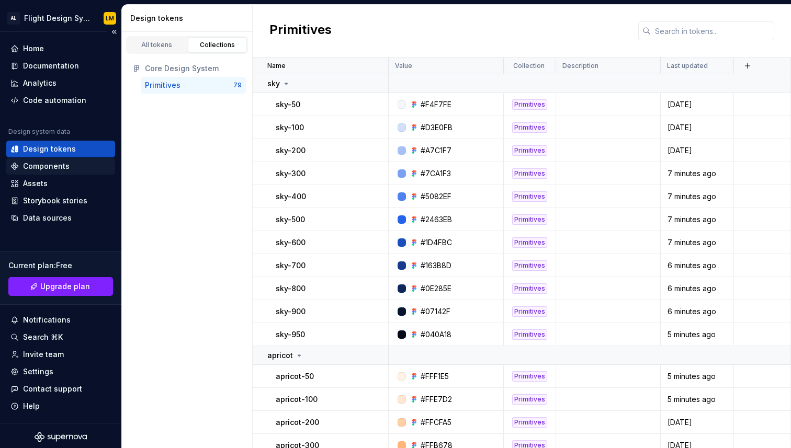
click at [63, 166] on div "Components" at bounding box center [46, 166] width 47 height 10
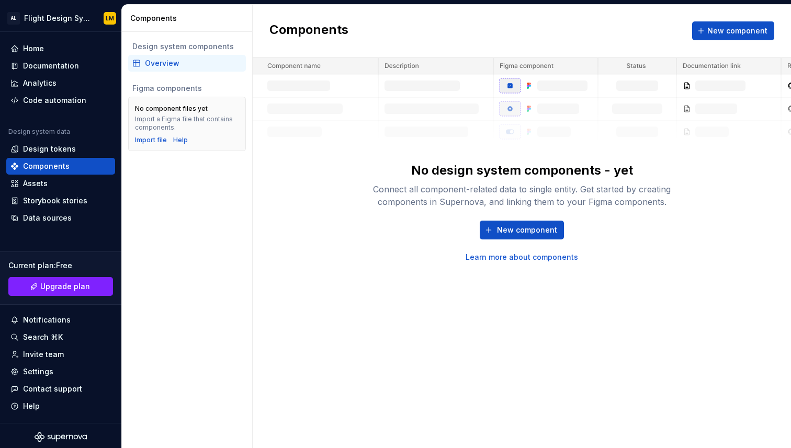
click at [322, 170] on div "No design system components - yet Connect all component-related data to single …" at bounding box center [522, 160] width 538 height 205
click at [501, 234] on span "New component" at bounding box center [527, 230] width 60 height 10
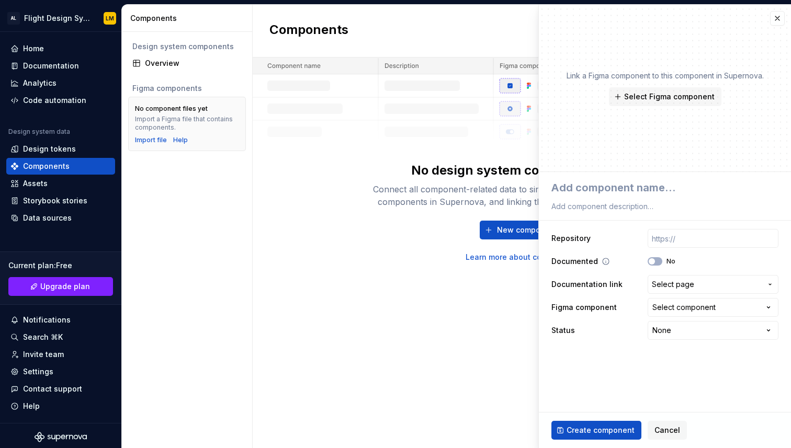
type textarea "*"
drag, startPoint x: 775, startPoint y: 19, endPoint x: 615, endPoint y: 416, distance: 427.9
click at [610, 416] on div "**********" at bounding box center [664, 226] width 253 height 444
click at [706, 310] on div "Select component" at bounding box center [683, 307] width 63 height 10
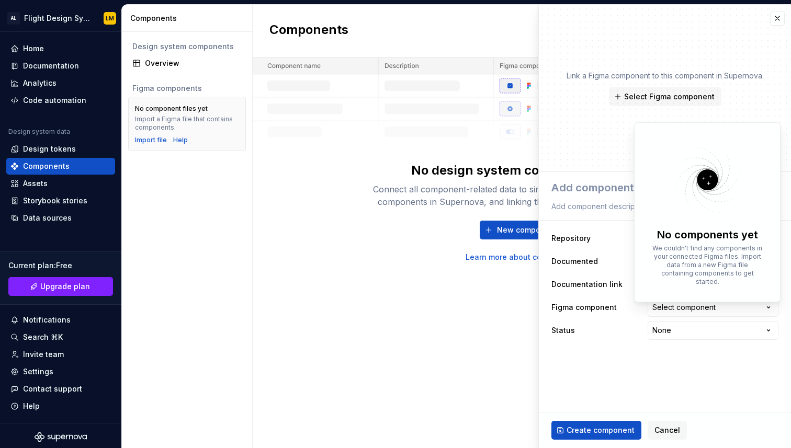
click at [593, 358] on html "**********" at bounding box center [395, 224] width 791 height 448
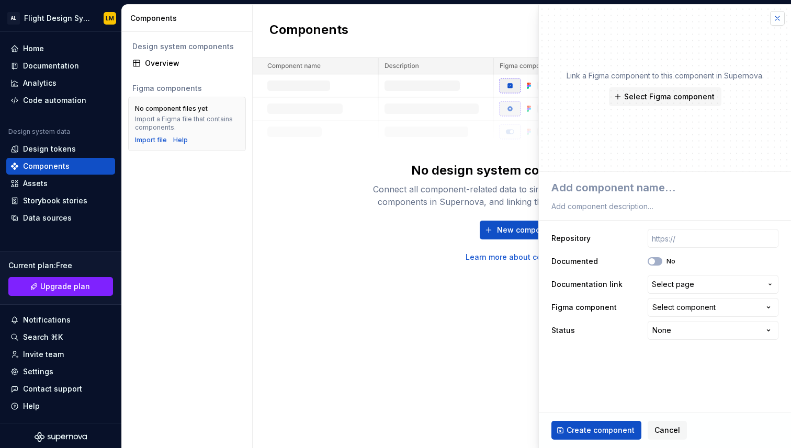
click at [782, 20] on button "button" at bounding box center [777, 18] width 15 height 15
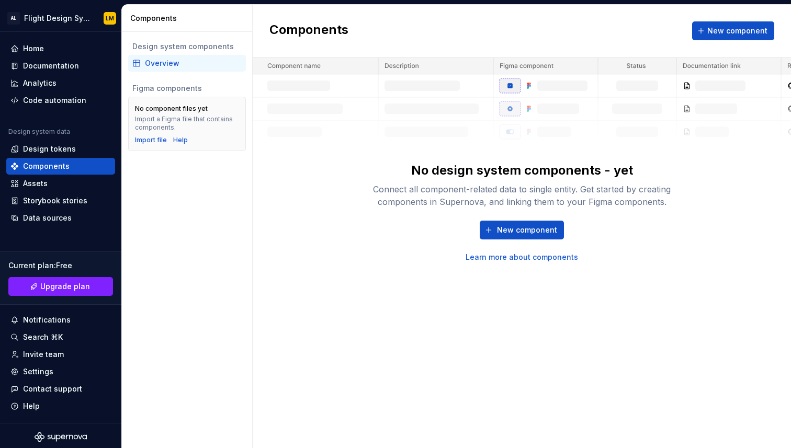
click at [401, 314] on div "Components New component No design system components - yet Connect all componen…" at bounding box center [522, 227] width 538 height 444
click at [82, 218] on div "Data sources" at bounding box center [60, 218] width 100 height 10
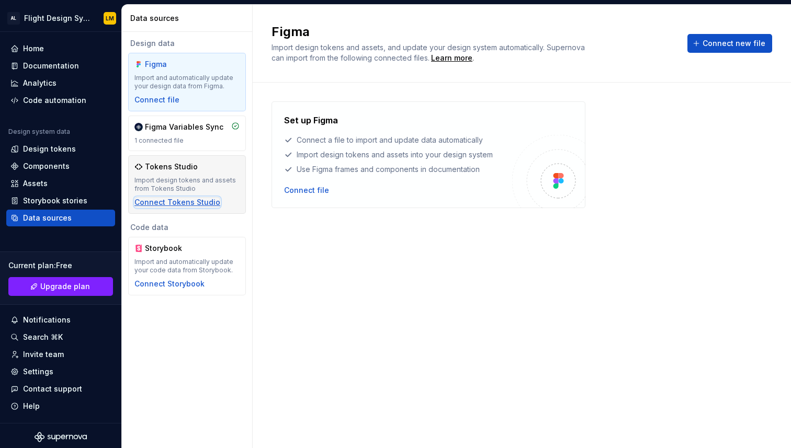
click at [189, 202] on div "Connect Tokens Studio" at bounding box center [177, 202] width 86 height 10
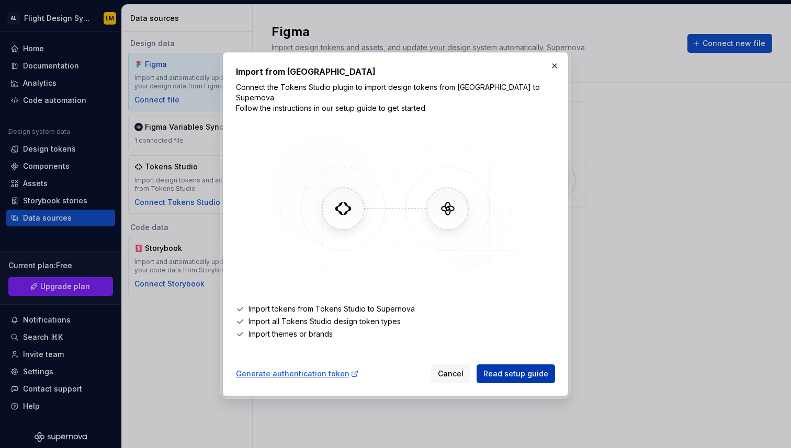
click at [509, 369] on span "Read setup guide" at bounding box center [515, 374] width 65 height 10
click at [357, 316] on li "Import all Tokens Studio design token types" at bounding box center [395, 321] width 319 height 10
click at [336, 370] on div "Generate authentication token" at bounding box center [297, 374] width 123 height 10
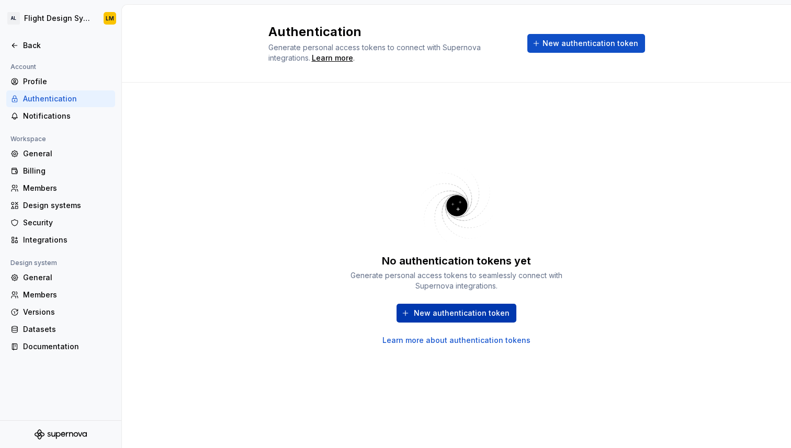
click at [439, 306] on button "New authentication token" at bounding box center [457, 313] width 120 height 19
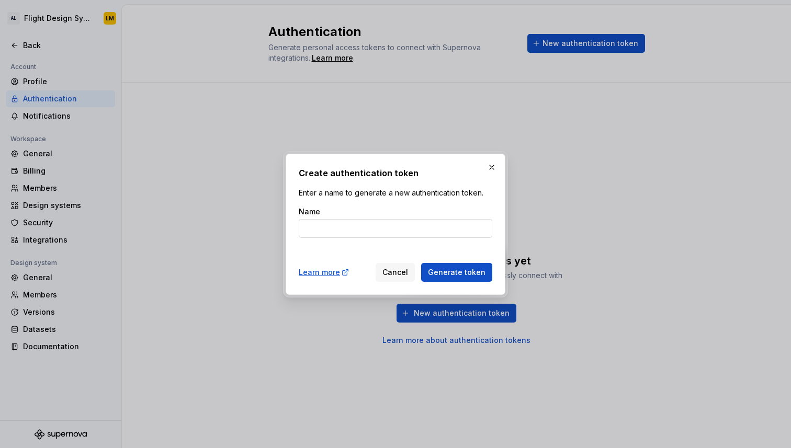
click at [416, 235] on input "Name" at bounding box center [396, 228] width 194 height 19
type input "A"
type input "Token studio"
click at [421, 263] on button "Generate token" at bounding box center [456, 272] width 71 height 19
click at [484, 266] on button "Generate token" at bounding box center [456, 272] width 71 height 19
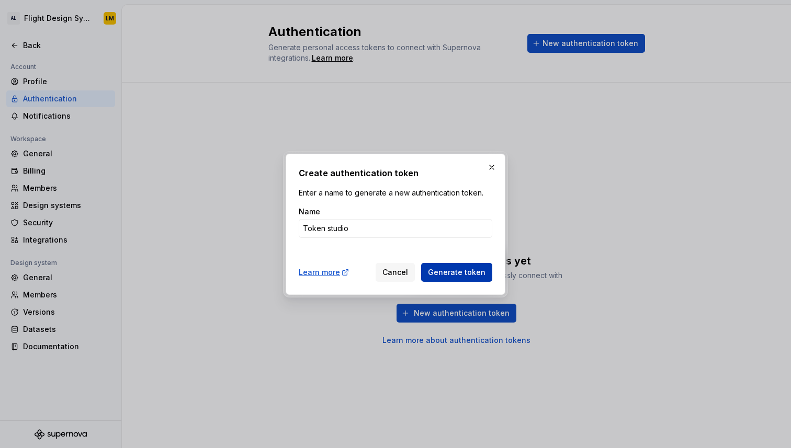
click at [454, 274] on span "Generate token" at bounding box center [457, 272] width 58 height 10
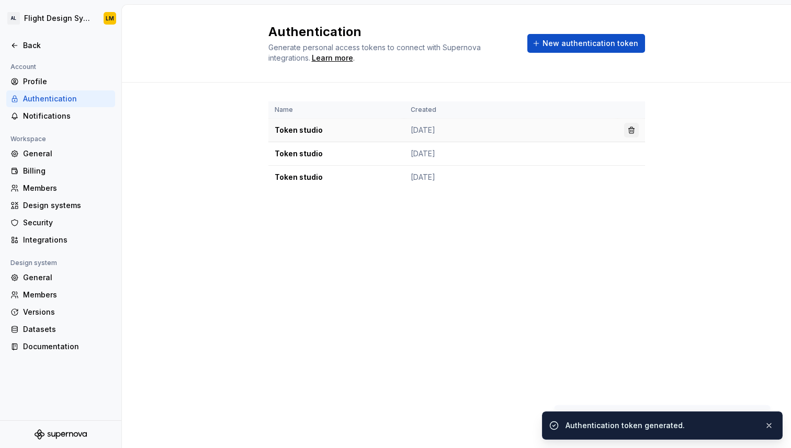
click at [632, 131] on button "button" at bounding box center [631, 130] width 15 height 15
click at [628, 132] on button "button" at bounding box center [631, 130] width 15 height 15
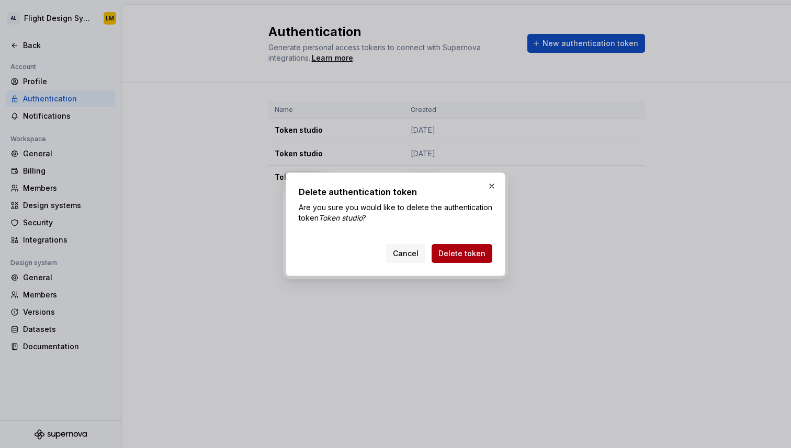
click at [472, 254] on span "Delete token" at bounding box center [461, 253] width 47 height 10
